Goal: Task Accomplishment & Management: Use online tool/utility

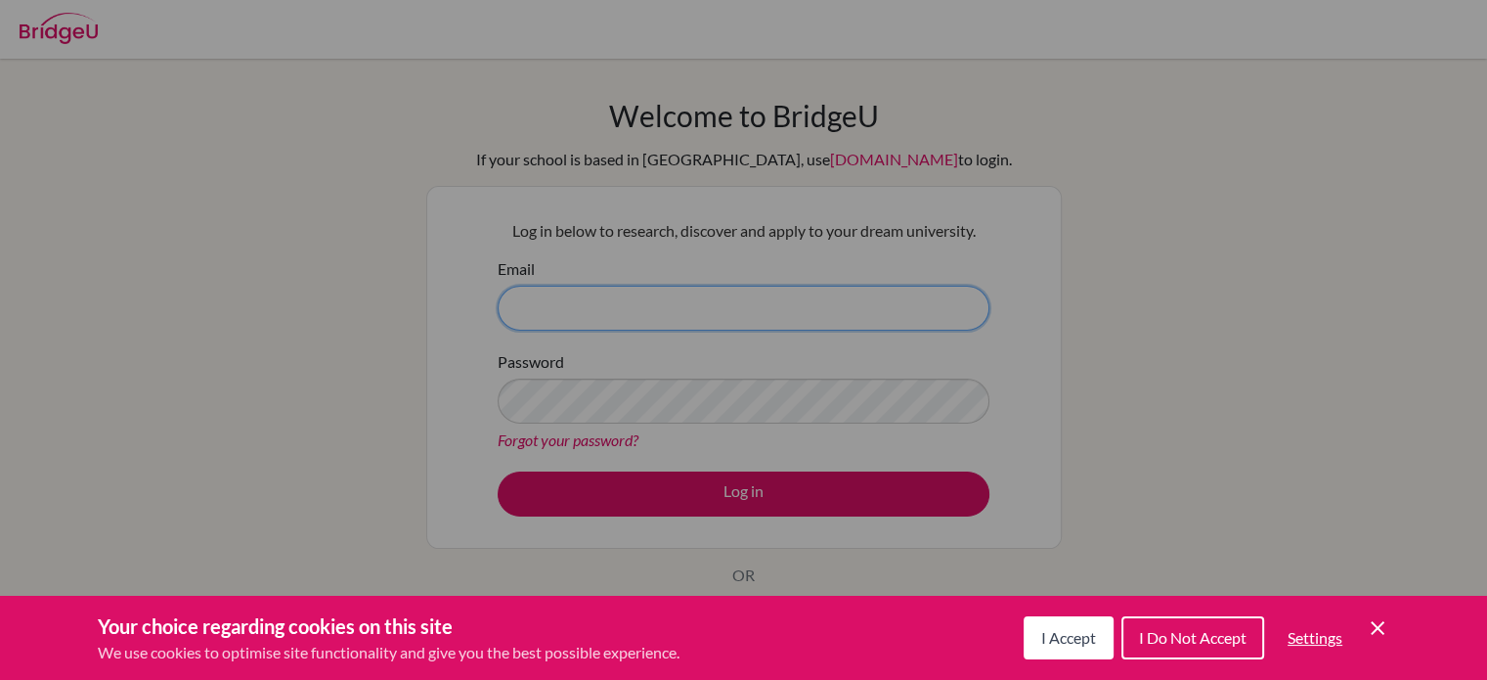
type input "[EMAIL_ADDRESS][DOMAIN_NAME]"
click at [853, 489] on div "Cookie Preferences" at bounding box center [743, 340] width 1487 height 680
click at [1060, 631] on span "I Accept" at bounding box center [1068, 637] width 55 height 19
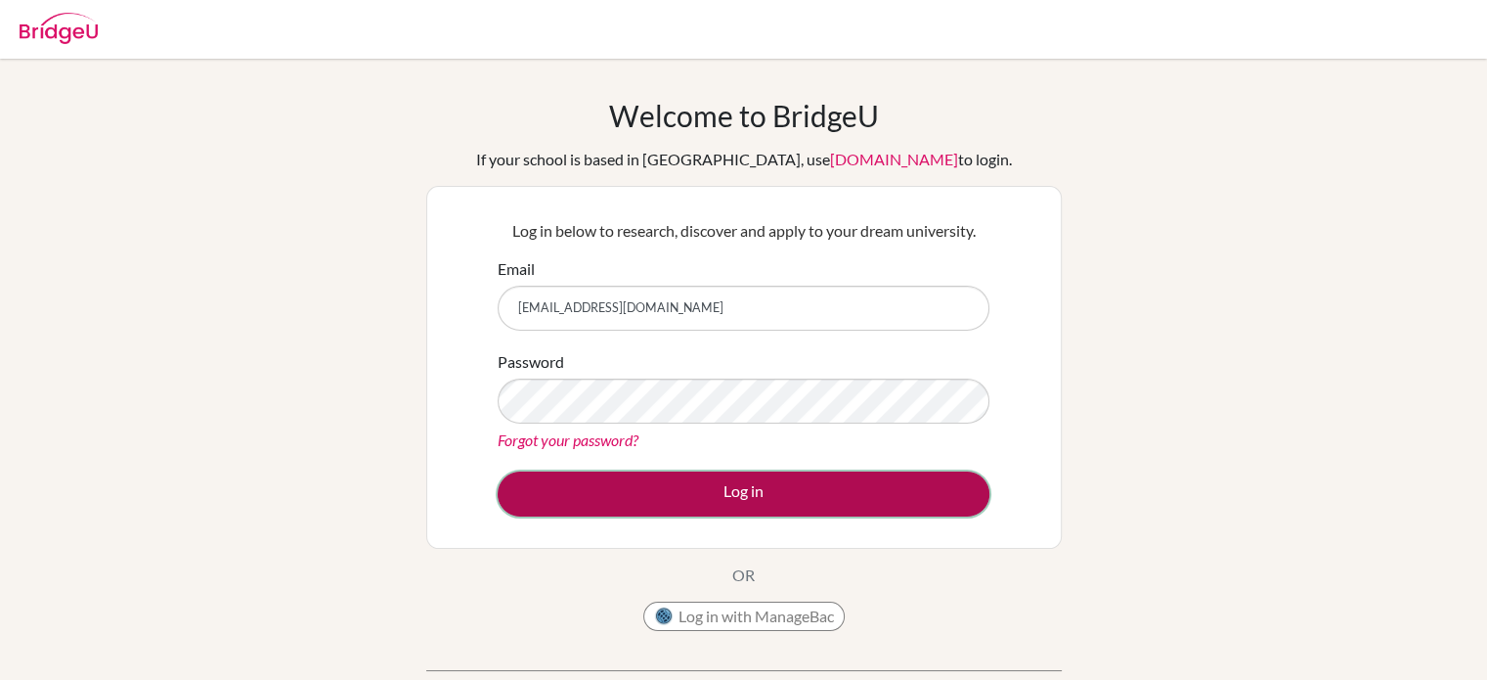
click at [857, 499] on button "Log in" at bounding box center [744, 493] width 492 height 45
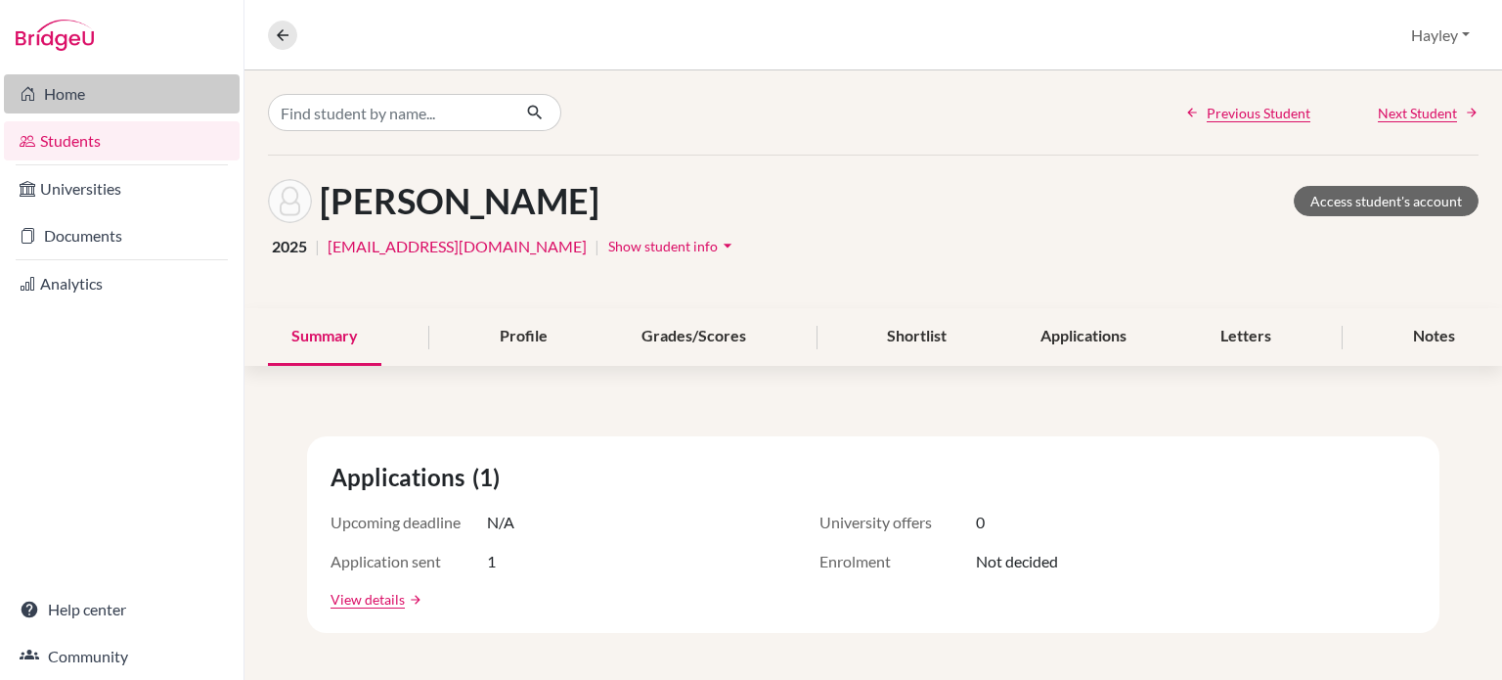
click at [67, 88] on link "Home" at bounding box center [122, 93] width 236 height 39
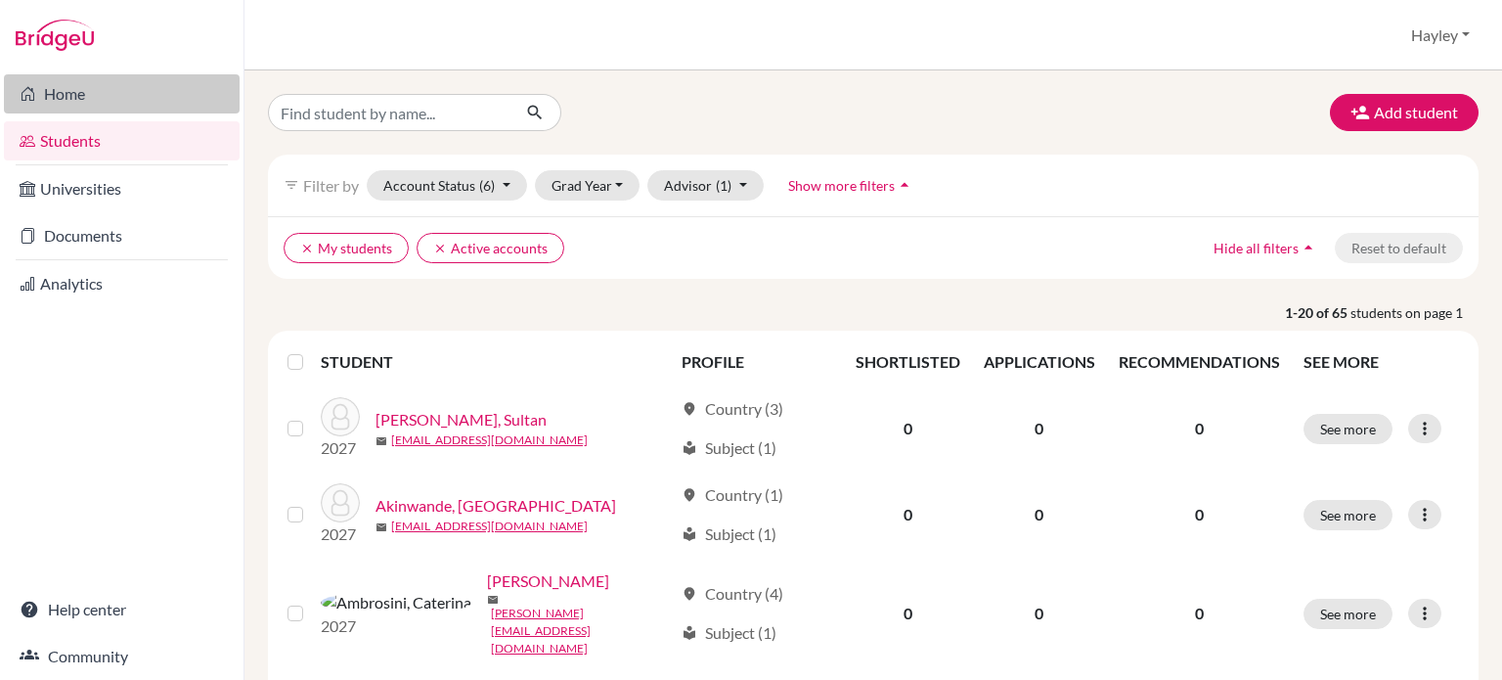
click at [51, 81] on link "Home" at bounding box center [122, 93] width 236 height 39
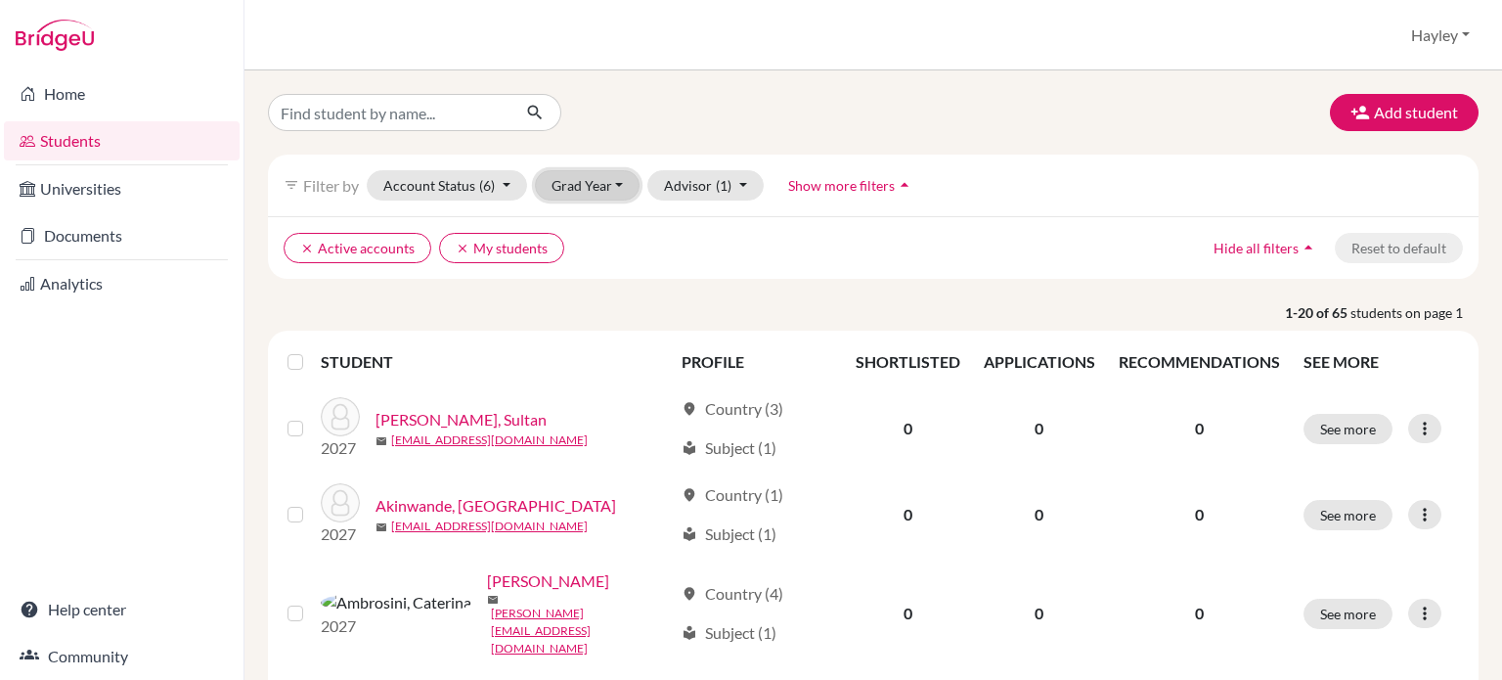
click at [595, 194] on button "Grad Year" at bounding box center [588, 185] width 106 height 30
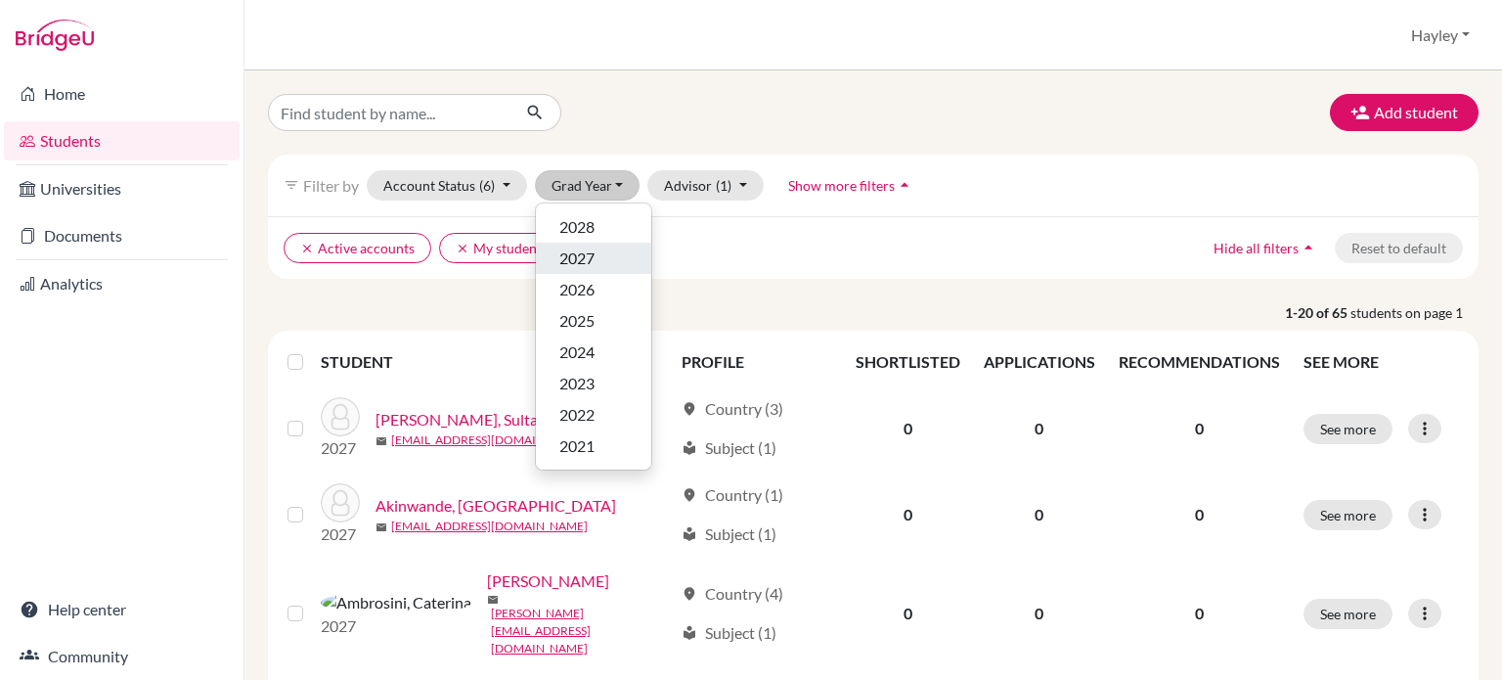
click at [590, 259] on span "2027" at bounding box center [576, 257] width 35 height 23
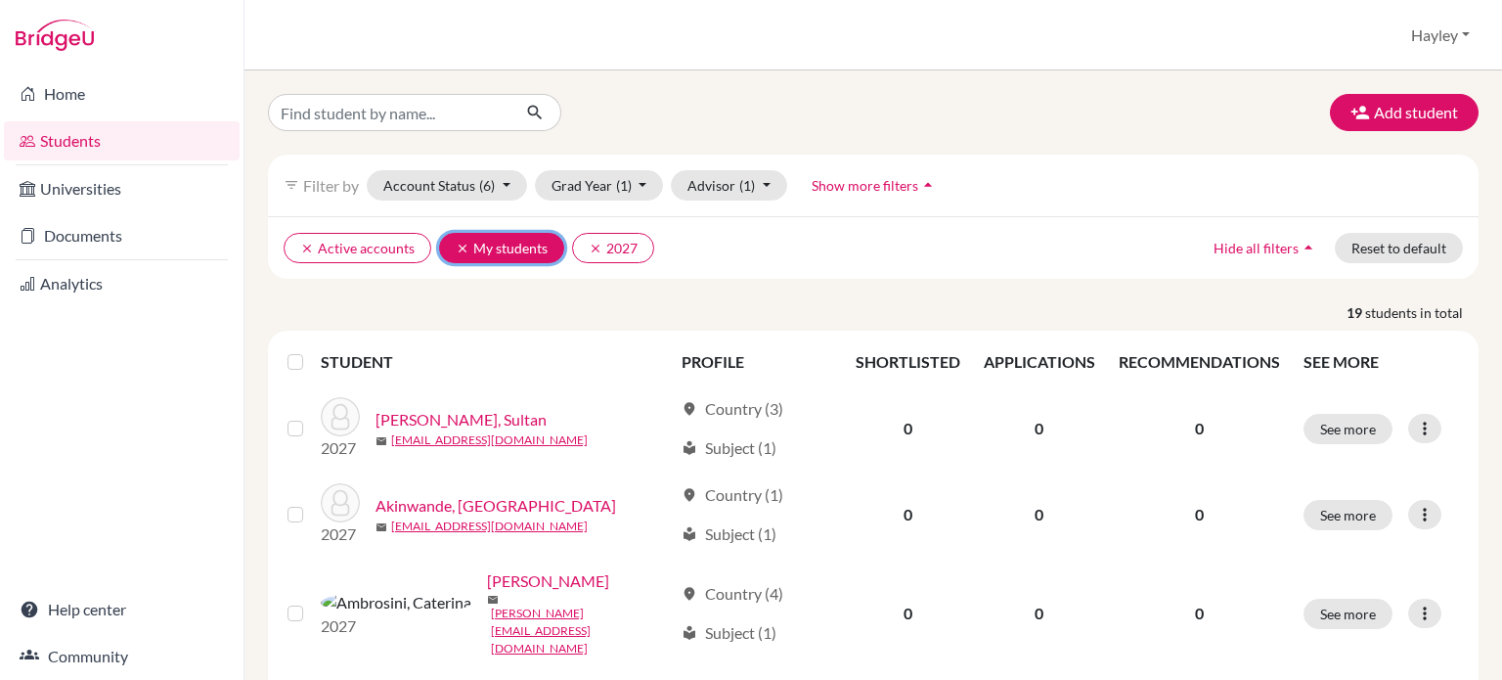
click at [458, 243] on icon "clear" at bounding box center [463, 249] width 14 height 14
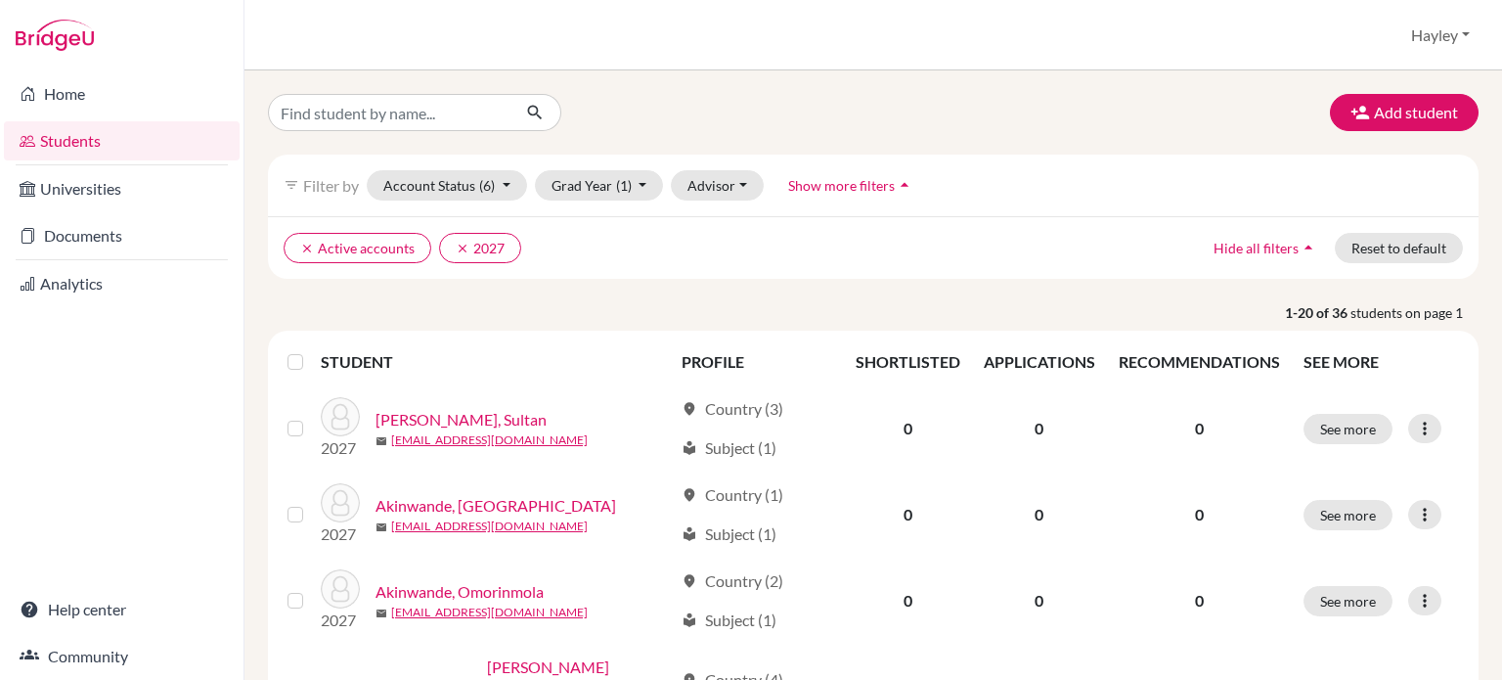
click at [311, 350] on label at bounding box center [311, 350] width 0 height 0
click at [0, 0] on input "checkbox" at bounding box center [0, 0] width 0 height 0
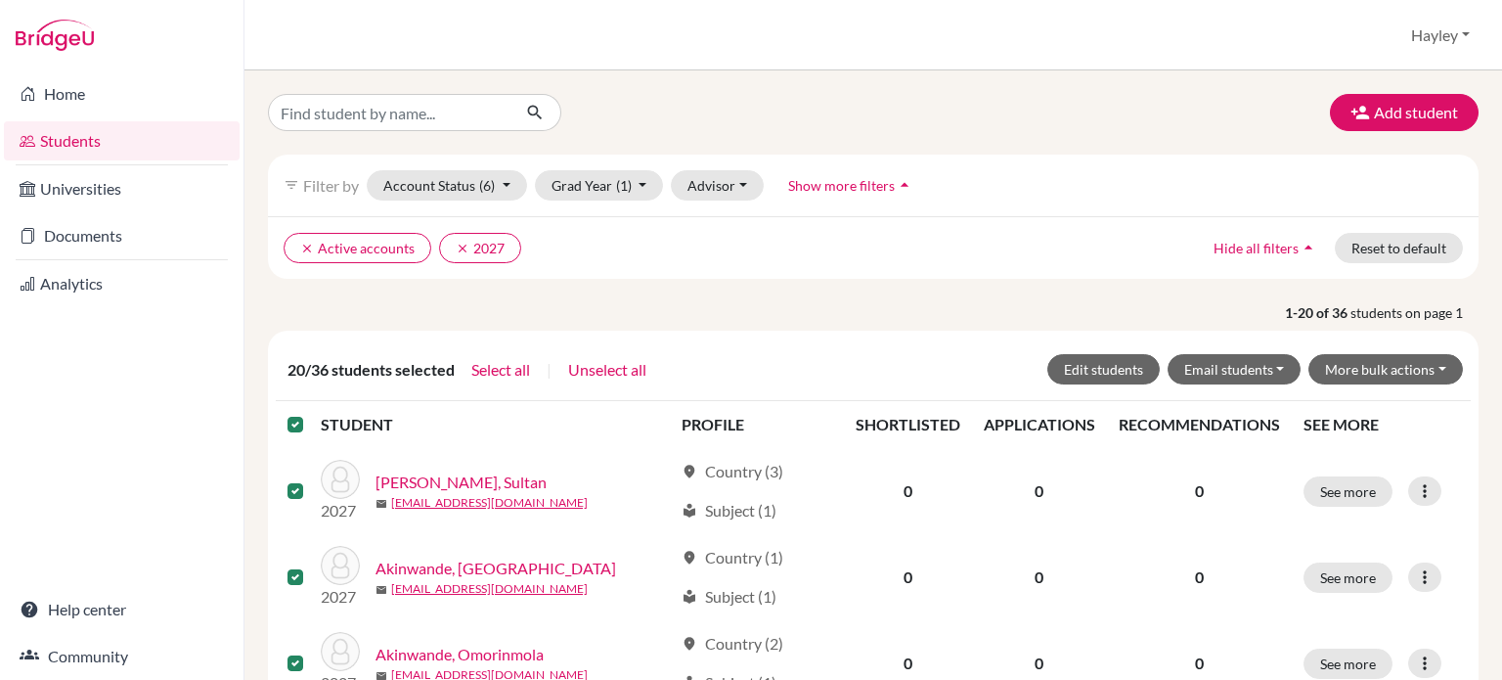
click at [1393, 386] on div "20/36 students selected Select all | Unselect all Edit students Email students …" at bounding box center [873, 369] width 1195 height 63
click at [1393, 380] on button "More bulk actions" at bounding box center [1385, 369] width 154 height 30
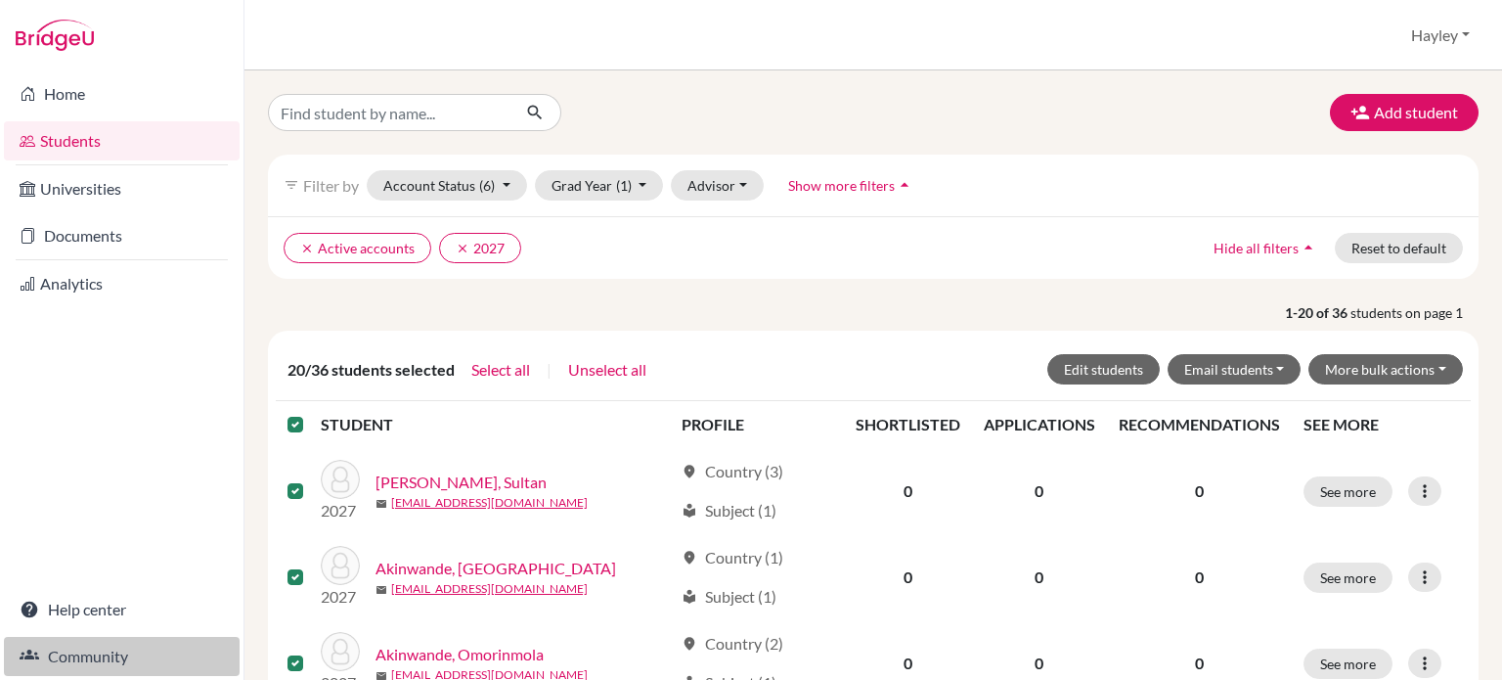
click at [87, 653] on link "Community" at bounding box center [122, 656] width 236 height 39
